Goal: Check status: Check status

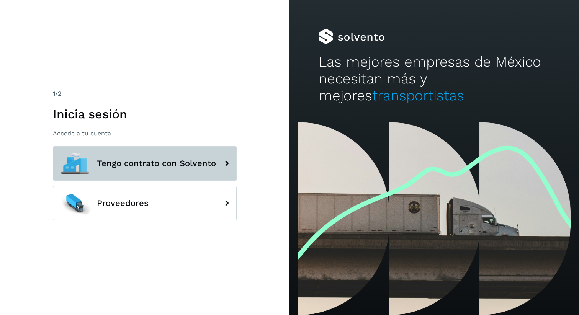
click at [137, 165] on span "Tengo contrato con Solvento" at bounding box center [156, 163] width 119 height 9
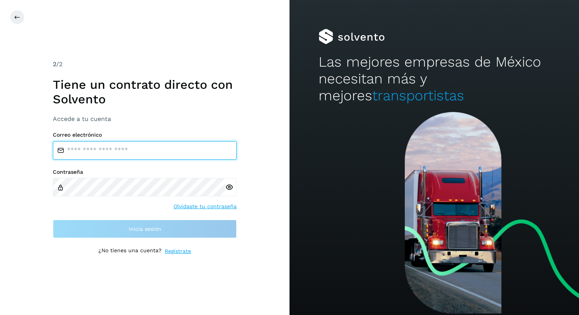
click at [135, 148] on input "email" at bounding box center [145, 150] width 184 height 18
type input "**********"
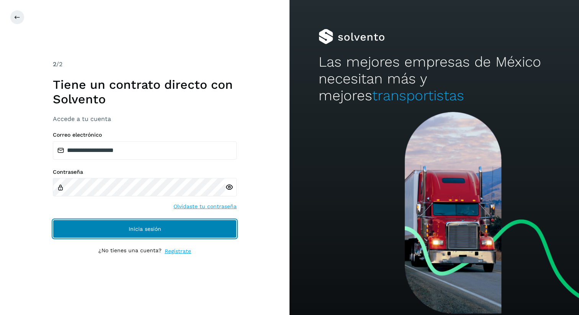
click at [149, 229] on span "Inicia sesión" at bounding box center [145, 228] width 33 height 5
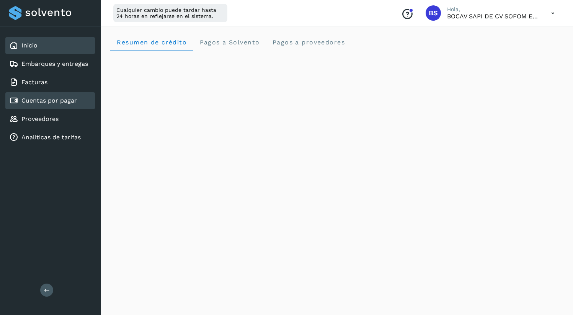
click at [52, 106] on div "Cuentas por pagar" at bounding box center [50, 100] width 90 height 17
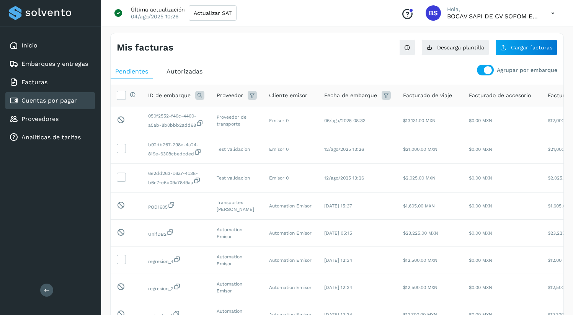
click at [551, 15] on icon at bounding box center [553, 13] width 16 height 16
click at [490, 48] on div "Cerrar sesión" at bounding box center [514, 49] width 91 height 15
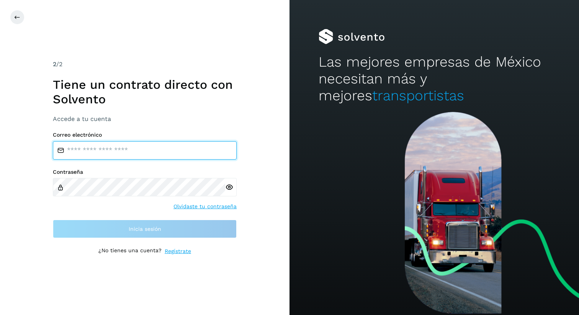
click at [126, 145] on input "email" at bounding box center [145, 150] width 184 height 18
type input "**********"
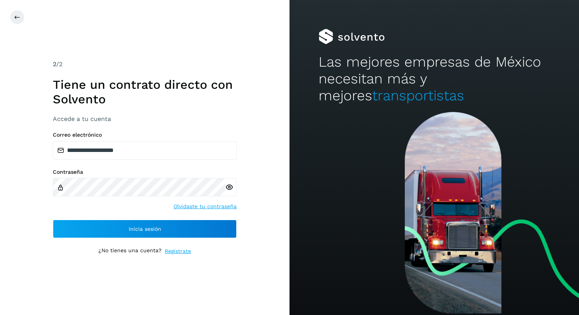
click at [230, 185] on icon at bounding box center [229, 187] width 8 height 8
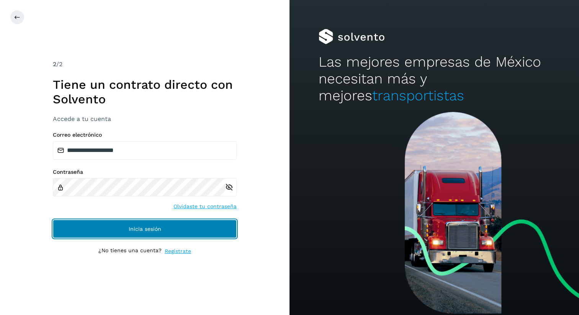
click at [105, 227] on button "Inicia sesión" at bounding box center [145, 229] width 184 height 18
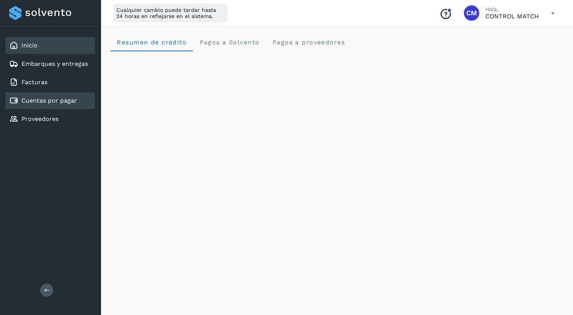
click at [48, 106] on div "Cuentas por pagar" at bounding box center [50, 100] width 90 height 17
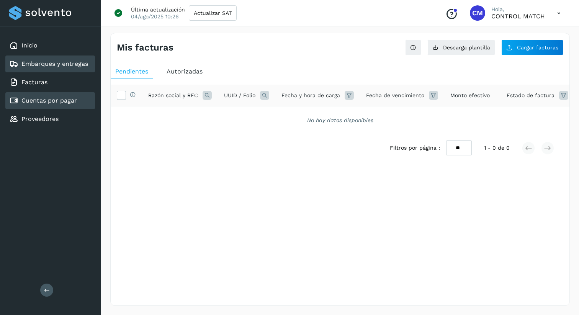
click at [58, 61] on link "Embarques y entregas" at bounding box center [54, 63] width 67 height 7
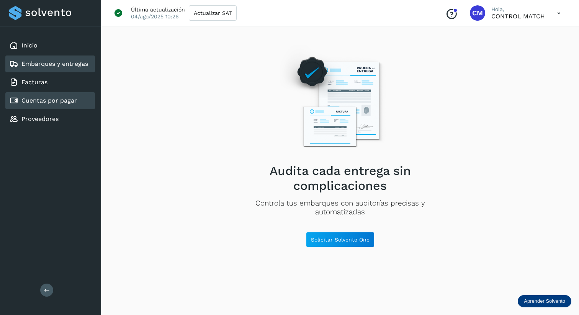
click at [60, 100] on link "Cuentas por pagar" at bounding box center [48, 100] width 55 height 7
